Goal: Transaction & Acquisition: Book appointment/travel/reservation

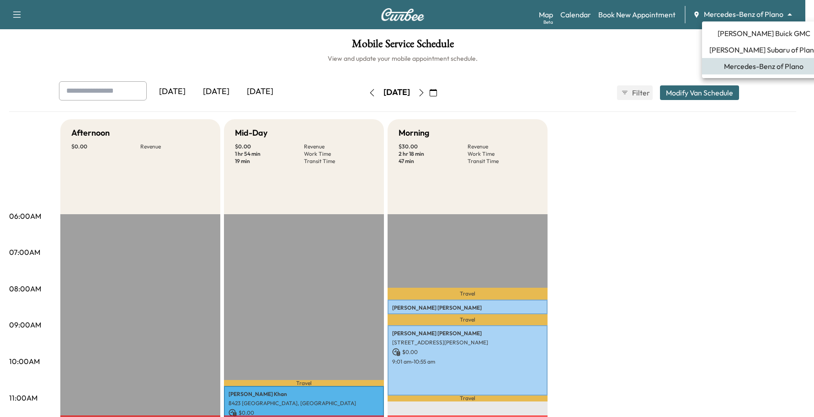
scroll to position [168, 0]
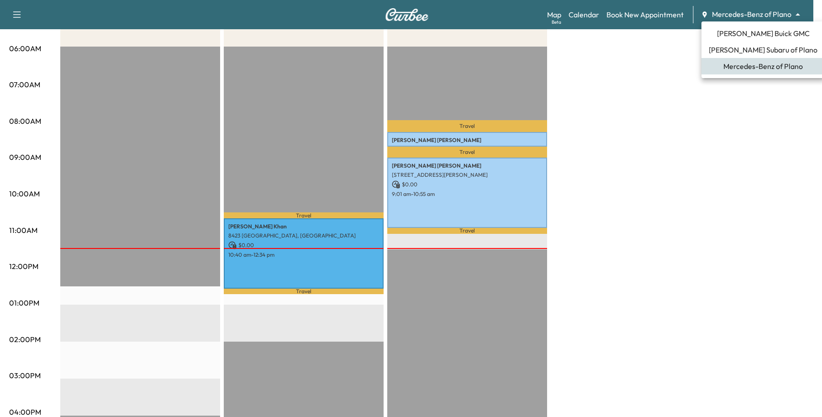
click at [748, 38] on span "[PERSON_NAME] Buick GMC" at bounding box center [763, 33] width 93 height 11
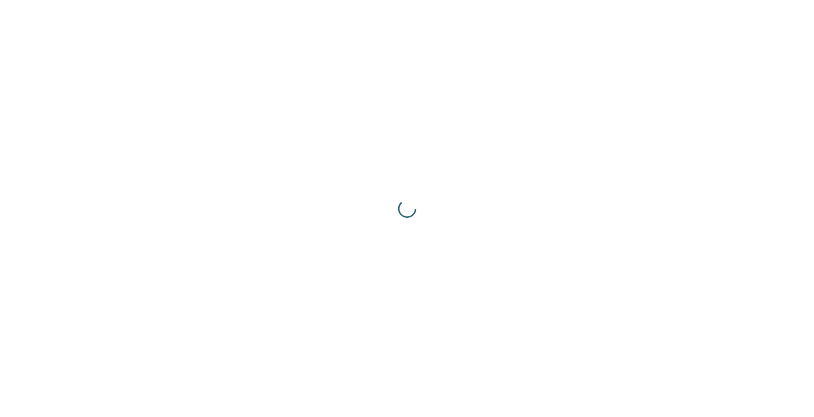
scroll to position [0, 0]
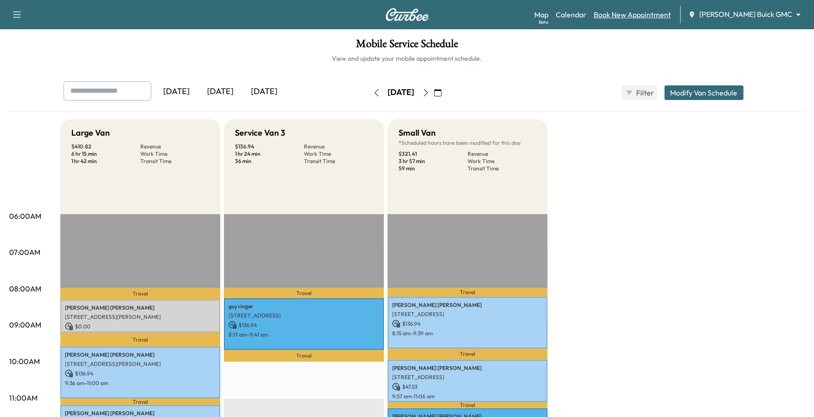
click at [671, 16] on link "Book New Appointment" at bounding box center [631, 14] width 77 height 11
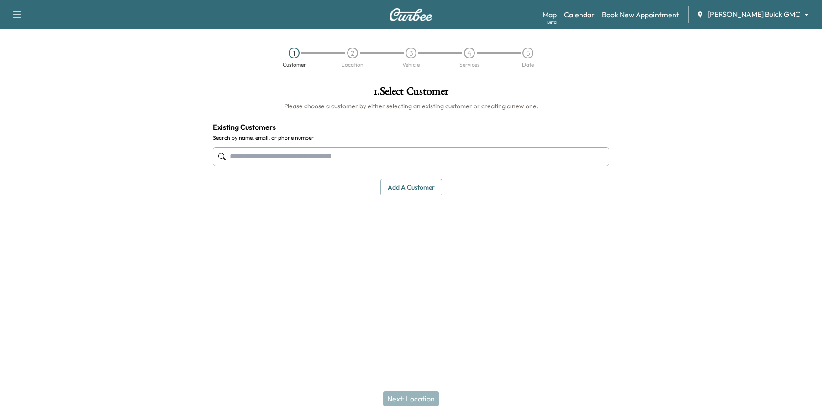
click at [397, 159] on input "text" at bounding box center [411, 156] width 397 height 19
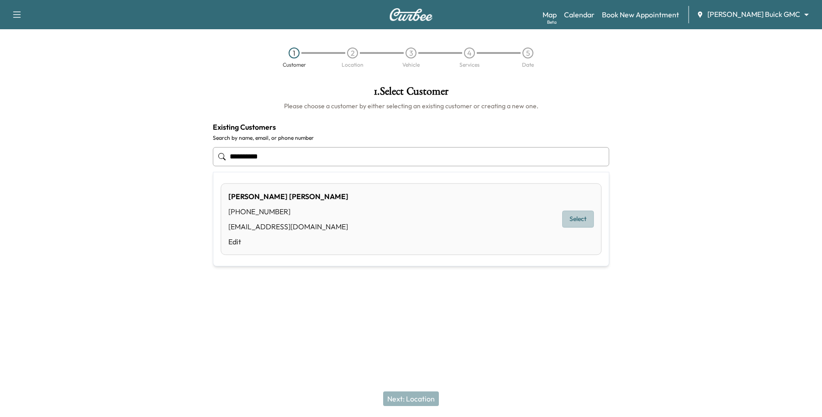
click at [572, 212] on button "Select" at bounding box center [578, 219] width 32 height 17
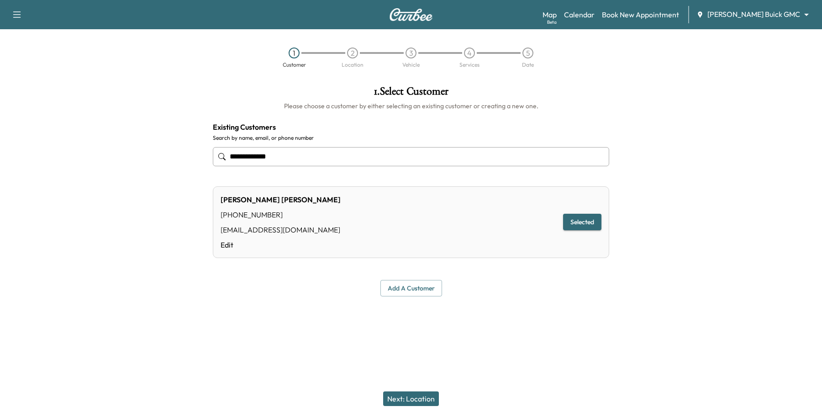
type input "**********"
click at [423, 404] on button "Next: Location" at bounding box center [411, 399] width 56 height 15
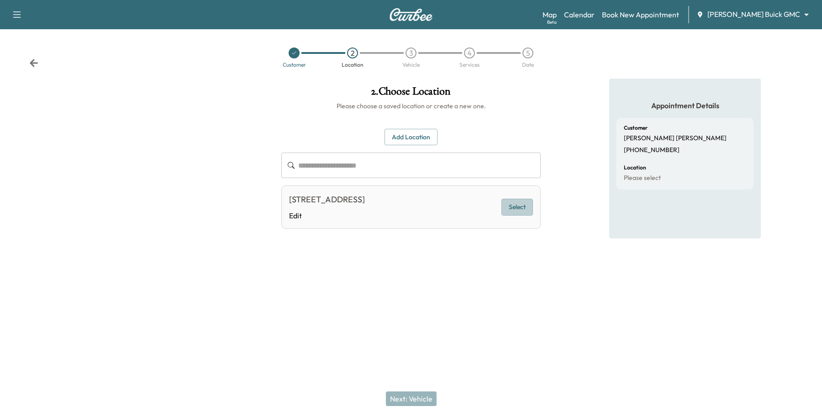
click at [522, 209] on button "Select" at bounding box center [518, 207] width 32 height 17
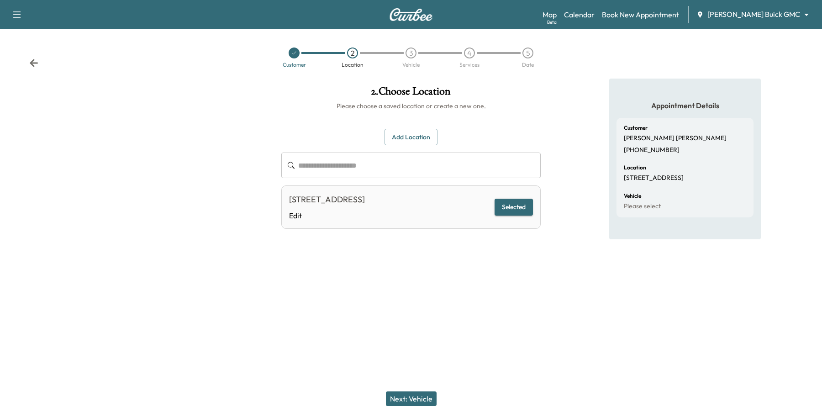
click at [423, 403] on button "Next: Vehicle" at bounding box center [411, 399] width 51 height 15
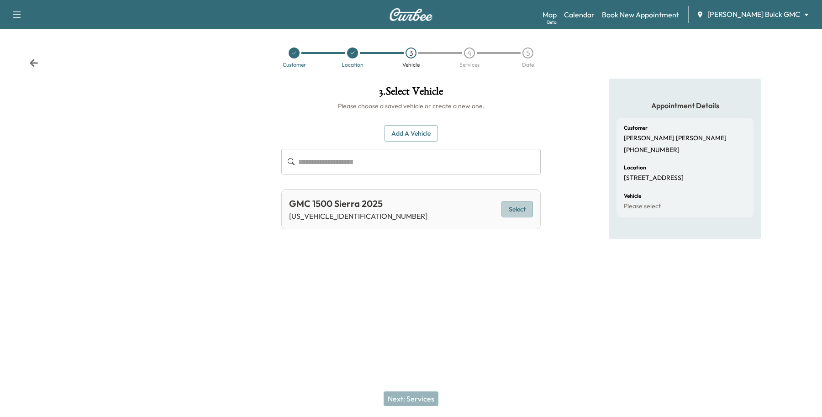
click at [511, 209] on button "Select" at bounding box center [518, 209] width 32 height 17
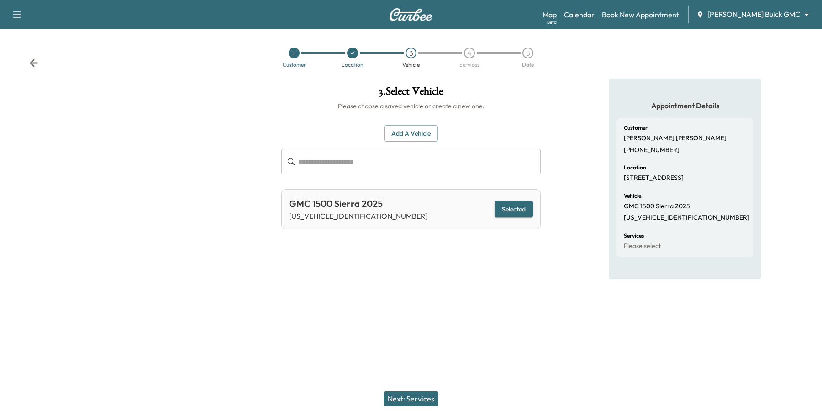
click at [405, 395] on button "Next: Services" at bounding box center [411, 399] width 55 height 15
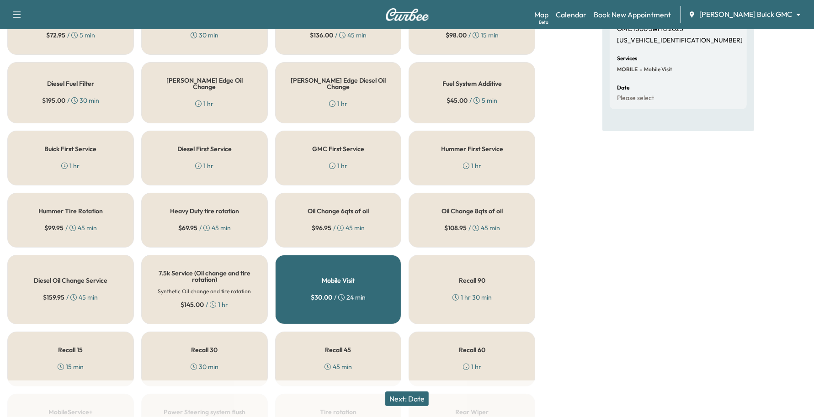
scroll to position [57, 0]
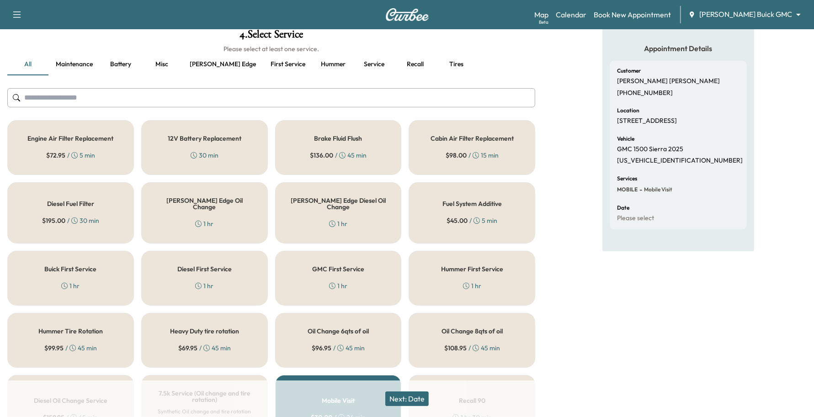
click at [160, 266] on div "Diesel First Service 1 hr" at bounding box center [204, 278] width 127 height 55
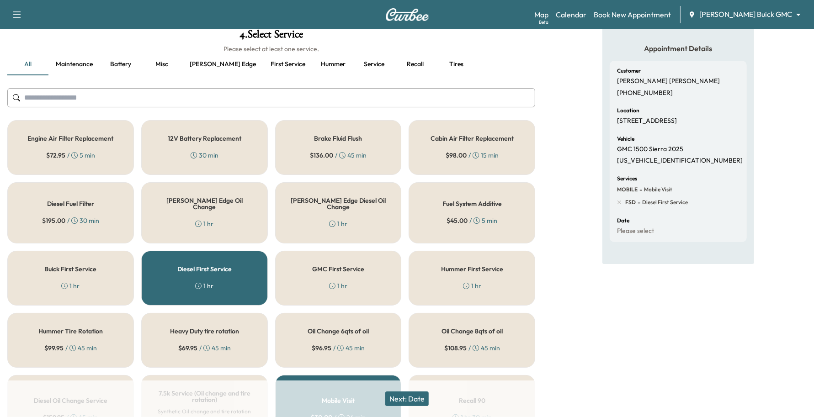
click at [55, 271] on div "Buick First Service 1 hr" at bounding box center [70, 278] width 127 height 55
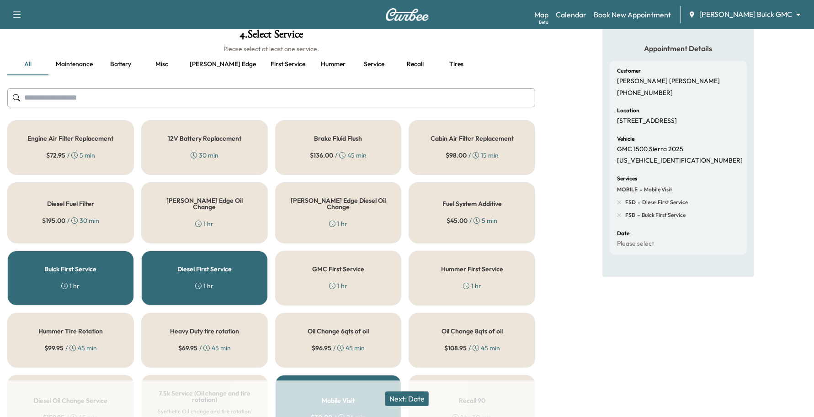
click at [332, 251] on div "GMC First Service 1 hr" at bounding box center [338, 278] width 127 height 55
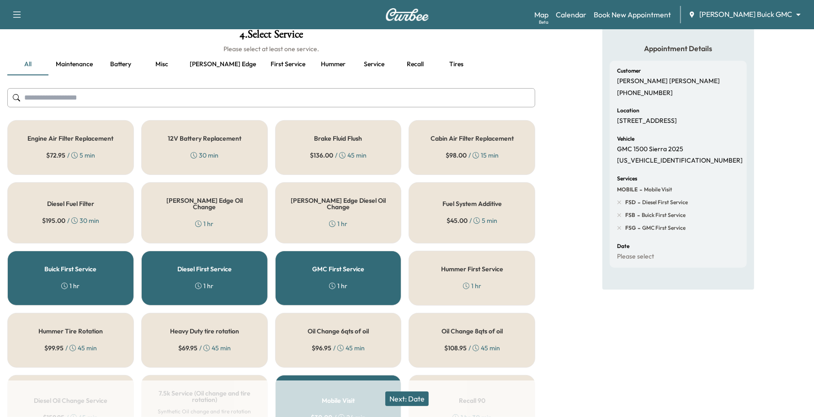
click at [93, 272] on div "Buick First Service 1 hr" at bounding box center [70, 278] width 127 height 55
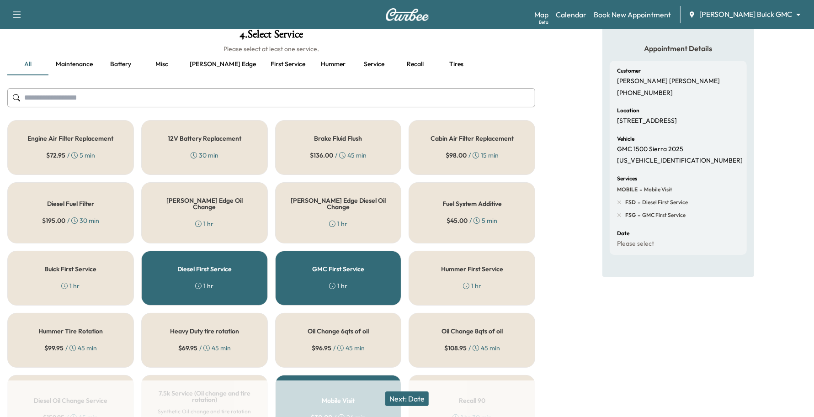
click at [195, 284] on div "1 hr" at bounding box center [204, 285] width 18 height 9
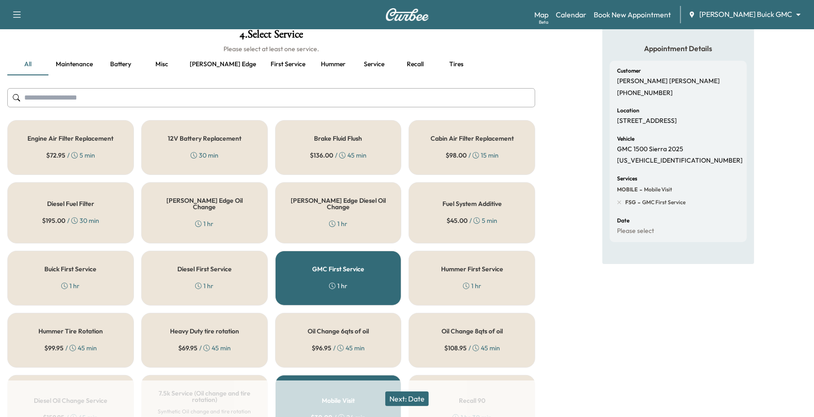
click at [406, 397] on button "Next: Date" at bounding box center [406, 399] width 43 height 15
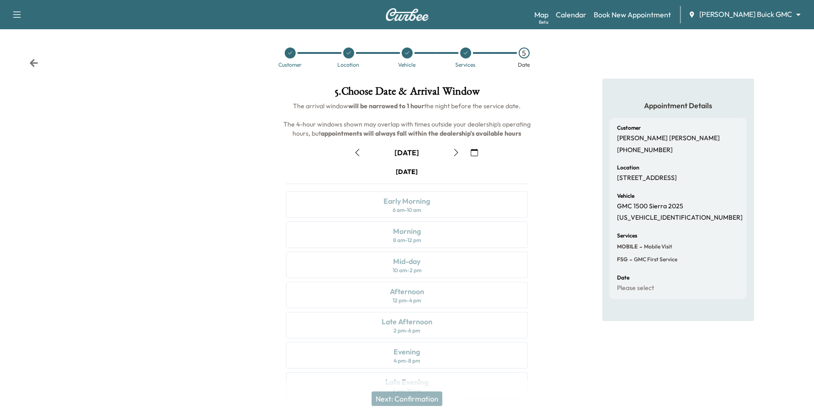
click at [362, 154] on button "button" at bounding box center [358, 152] width 16 height 15
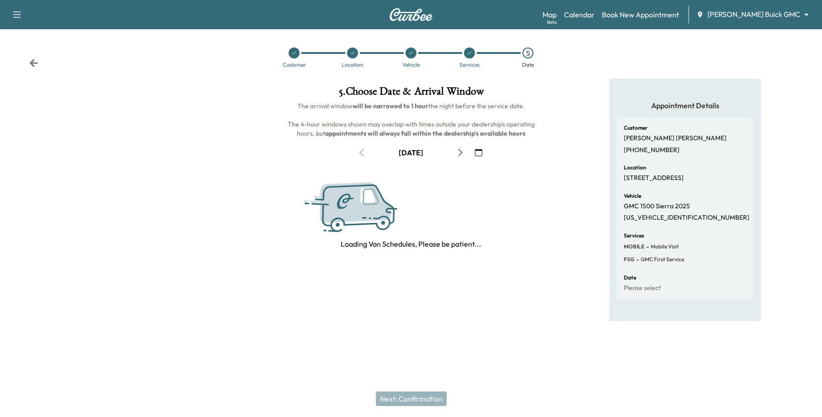
click at [480, 156] on icon "button" at bounding box center [478, 152] width 7 height 7
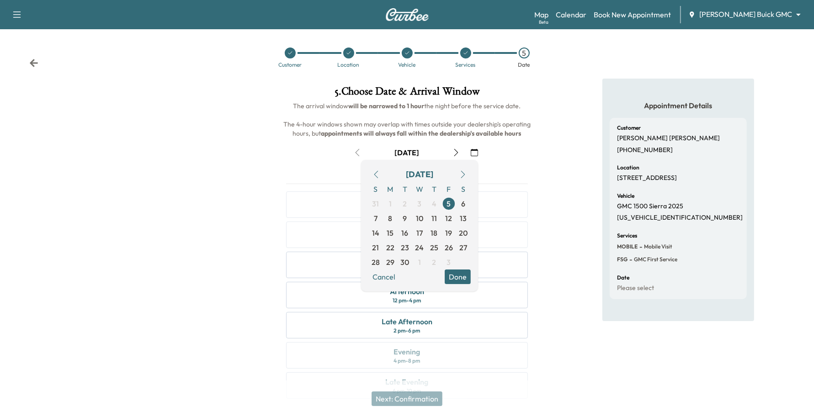
click at [542, 154] on div "5 . Choose Date & Arrival Window The arrival window will be narrowed to 1 hour …" at bounding box center [406, 244] width 271 height 331
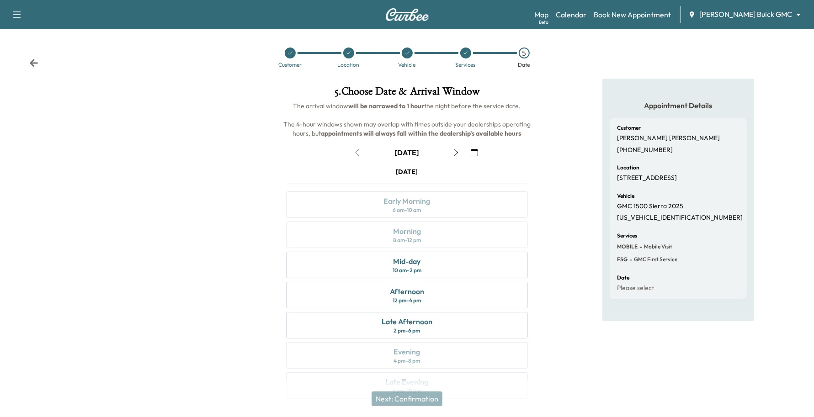
click at [474, 155] on icon "button" at bounding box center [474, 152] width 7 height 7
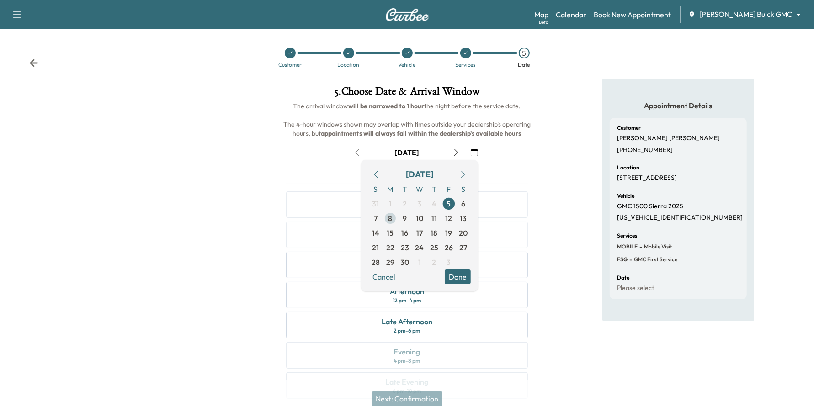
click at [391, 218] on span "8" at bounding box center [390, 218] width 4 height 11
click at [457, 280] on button "Done" at bounding box center [458, 277] width 26 height 15
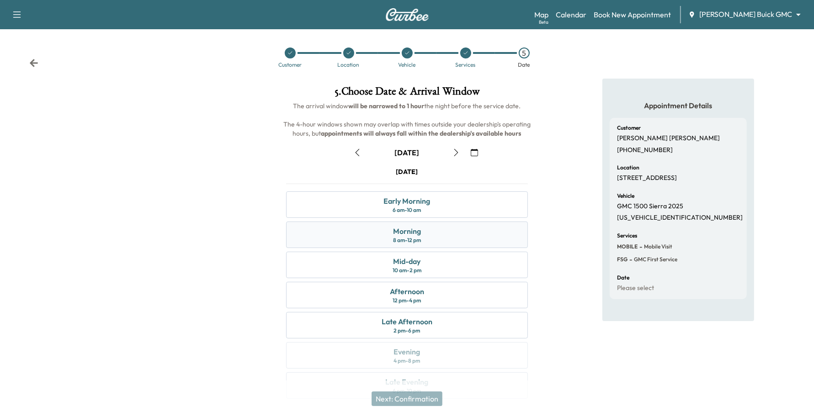
click at [454, 242] on div "Morning 8 am - 12 pm" at bounding box center [407, 235] width 242 height 26
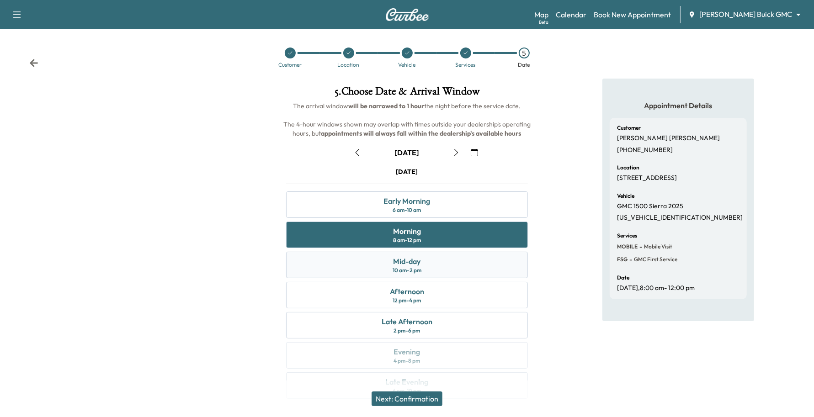
click at [466, 269] on div "Mid-day 10 am - 2 pm" at bounding box center [407, 265] width 242 height 26
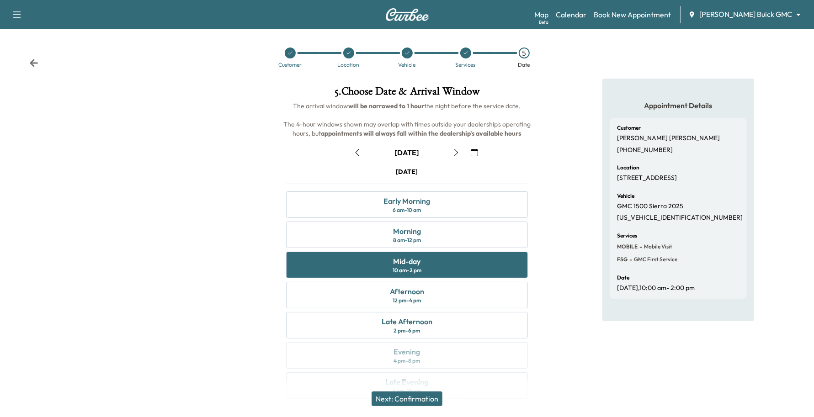
click at [410, 401] on button "Next: Confirmation" at bounding box center [406, 399] width 71 height 15
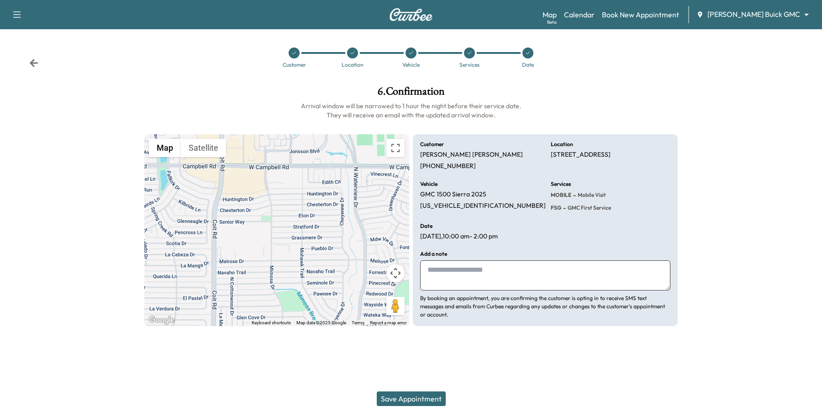
click at [355, 50] on icon at bounding box center [352, 52] width 5 height 5
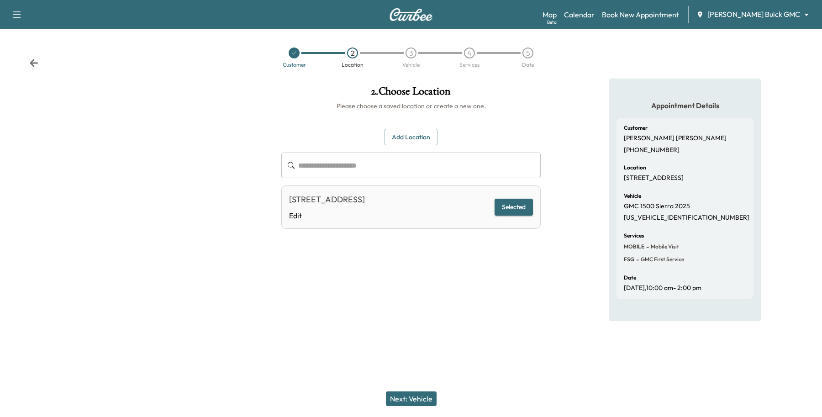
click at [421, 136] on button "Add Location" at bounding box center [411, 137] width 53 height 17
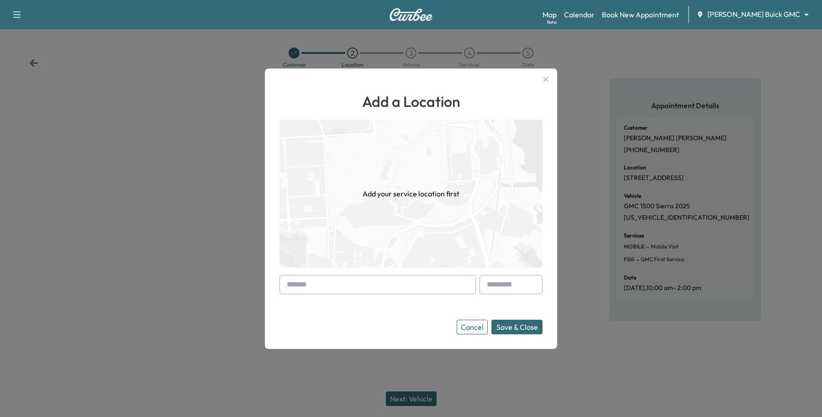
click at [367, 284] on input "text" at bounding box center [378, 284] width 196 height 19
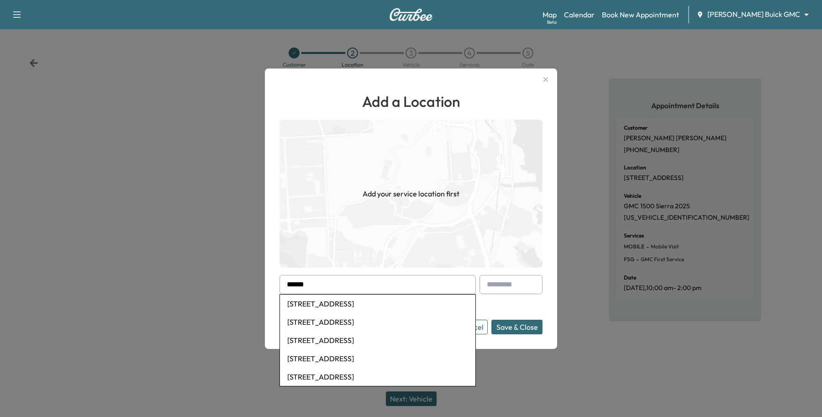
click at [374, 298] on li "[STREET_ADDRESS]" at bounding box center [378, 304] width 196 height 18
type input "**********"
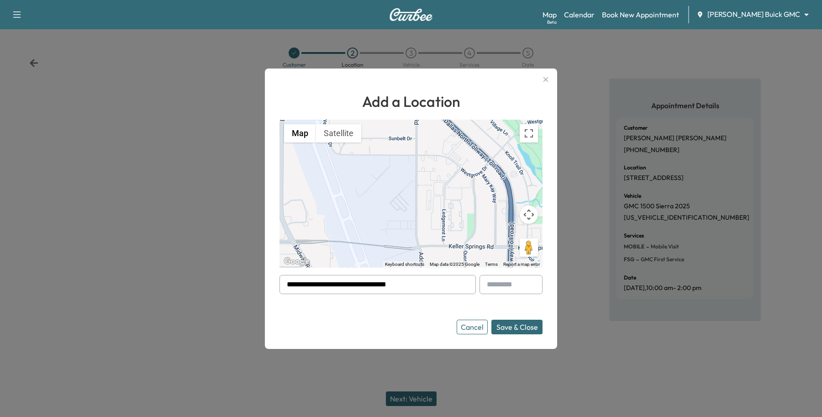
click at [494, 288] on div at bounding box center [511, 284] width 63 height 19
drag, startPoint x: 528, startPoint y: 322, endPoint x: 519, endPoint y: 281, distance: 42.1
click at [519, 281] on form "**********" at bounding box center [411, 304] width 263 height 59
click at [516, 286] on input "text" at bounding box center [511, 284] width 63 height 19
type input "*"
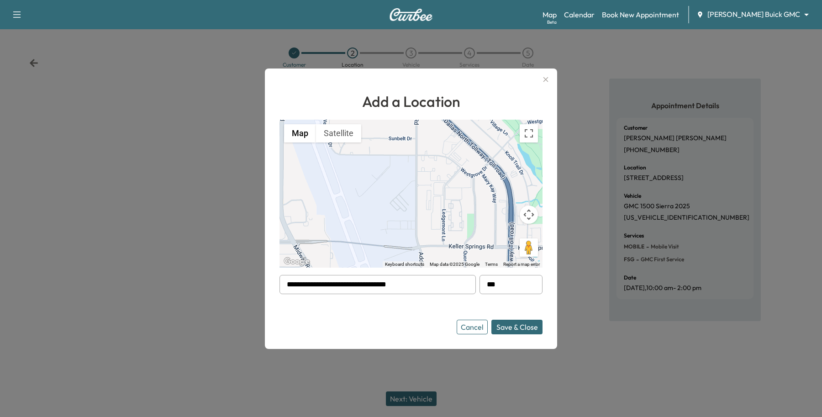
type input "***"
click at [526, 325] on button "Save & Close" at bounding box center [517, 327] width 51 height 15
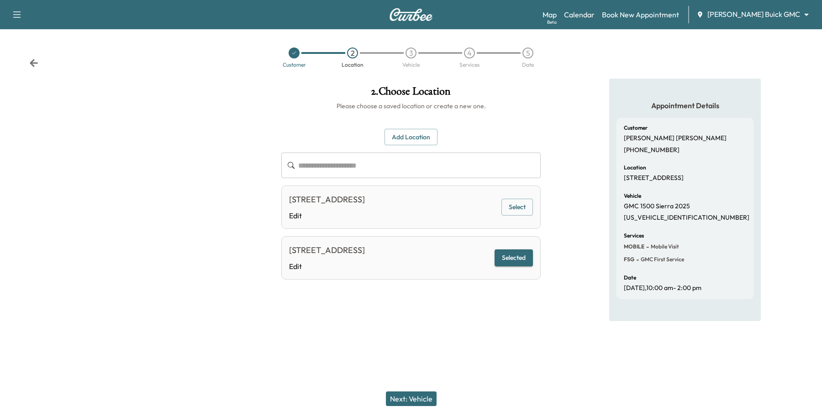
click at [417, 410] on div "Next: Vehicle" at bounding box center [411, 399] width 822 height 37
click at [418, 392] on div "Next: Vehicle" at bounding box center [411, 399] width 822 height 37
click at [417, 393] on button "Next: Vehicle" at bounding box center [411, 399] width 51 height 15
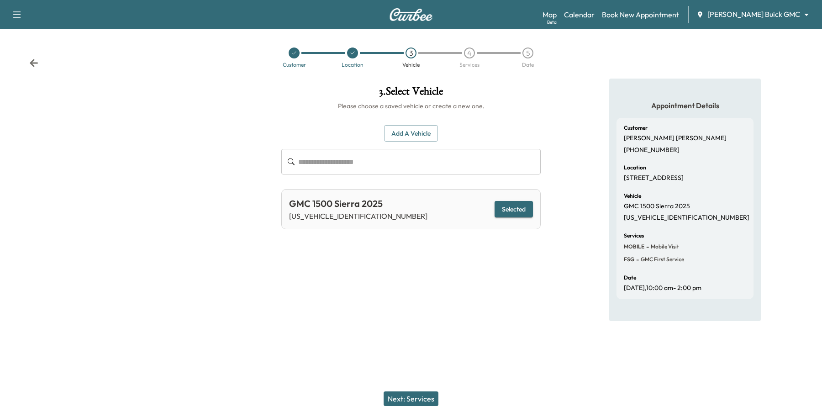
click at [514, 182] on div "Add a Vehicle ​ GMC 1500 Sierra 2025 [US_VEHICLE_IDENTIFICATION_NUMBER] Selecte…" at bounding box center [411, 170] width 260 height 119
click at [498, 212] on button "Selected" at bounding box center [514, 209] width 38 height 17
click at [400, 396] on button "Next: Services" at bounding box center [411, 399] width 55 height 15
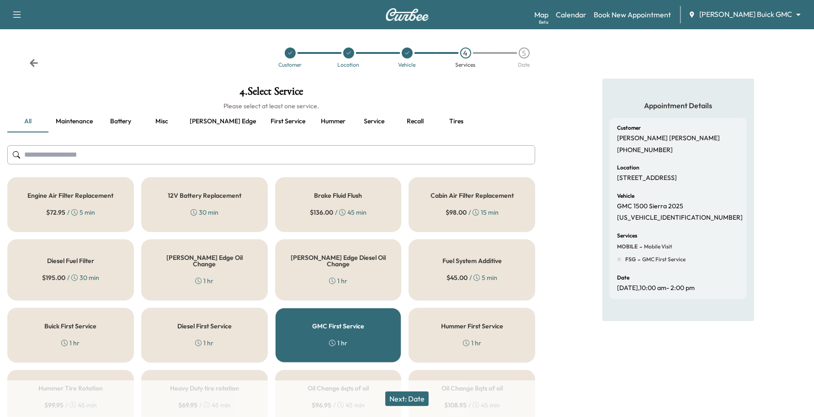
click at [429, 395] on button "Next: Date" at bounding box center [406, 399] width 43 height 15
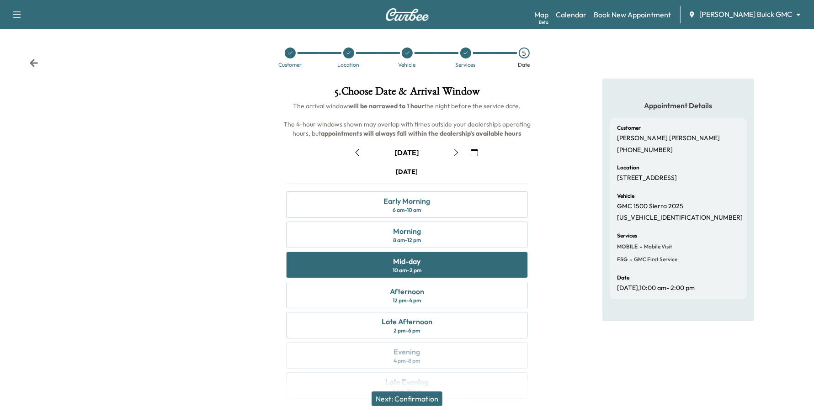
click at [415, 395] on button "Next: Confirmation" at bounding box center [406, 399] width 71 height 15
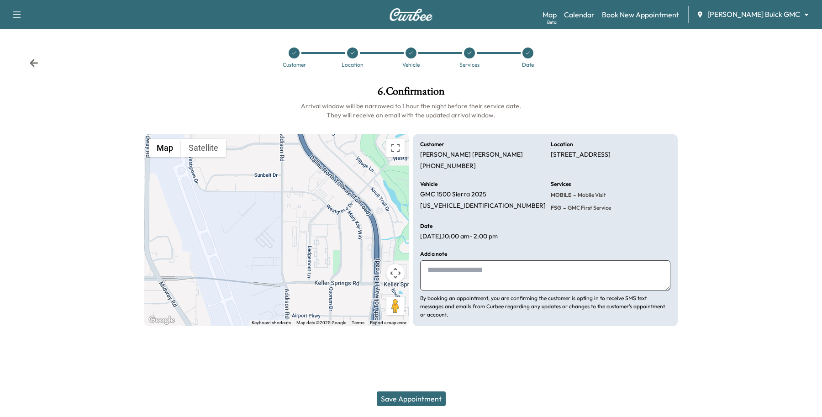
click at [414, 396] on button "Save Appointment" at bounding box center [411, 399] width 69 height 15
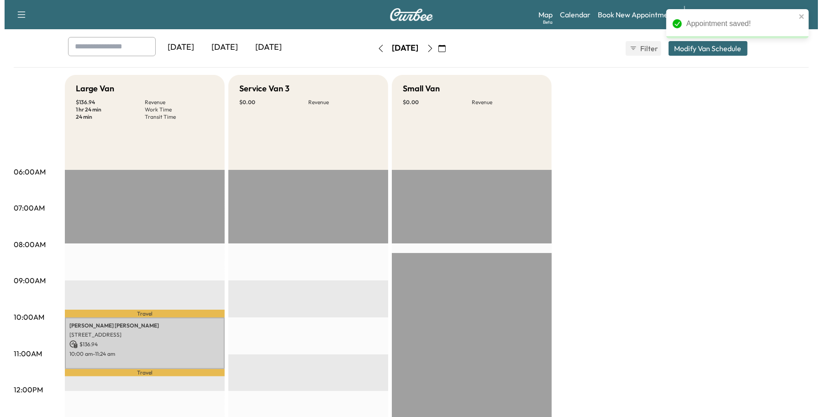
scroll to position [57, 0]
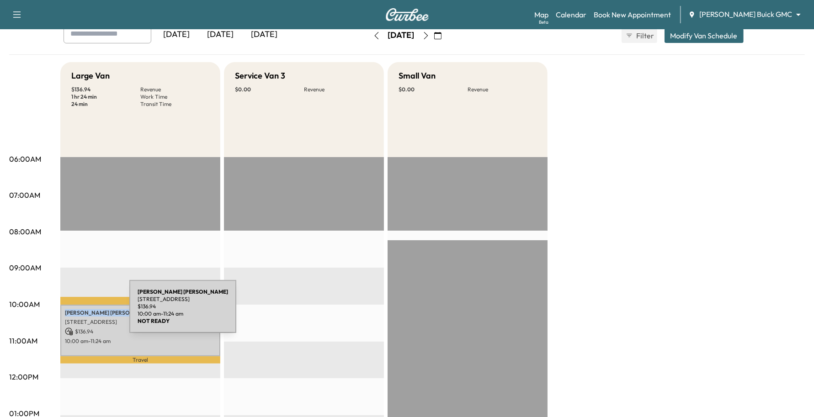
drag, startPoint x: 101, startPoint y: 310, endPoint x: 61, endPoint y: 312, distance: 40.3
click at [61, 312] on div "[PERSON_NAME] [STREET_ADDRESS][PERSON_NAME] $ 136.94 10:00 am - 11:24 am" at bounding box center [140, 331] width 160 height 52
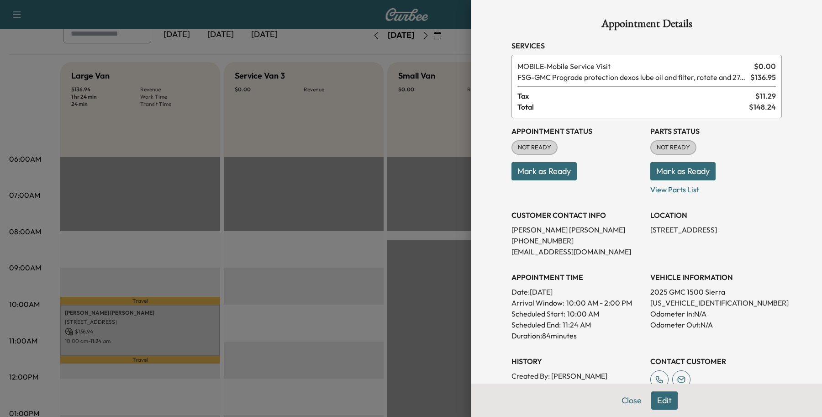
drag, startPoint x: 562, startPoint y: 218, endPoint x: 556, endPoint y: 230, distance: 13.1
click at [560, 221] on div "CUSTOMER CONTACT INFO [PERSON_NAME] [PHONE_NUMBER] [EMAIL_ADDRESS][DOMAIN_NAME]" at bounding box center [578, 229] width 132 height 55
click at [558, 233] on p "[PERSON_NAME]" at bounding box center [578, 229] width 132 height 11
drag, startPoint x: 557, startPoint y: 228, endPoint x: 501, endPoint y: 224, distance: 56.8
click at [501, 224] on div "Appointment Details Services MOBILE - Mobile Service Visit $ 0.00 FSG - GMC Pro…" at bounding box center [647, 263] width 292 height 526
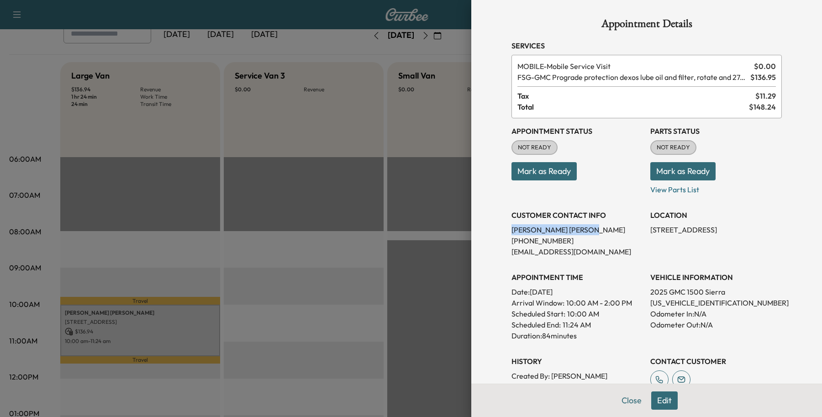
copy p "[PERSON_NAME]"
